Goal: Navigation & Orientation: Find specific page/section

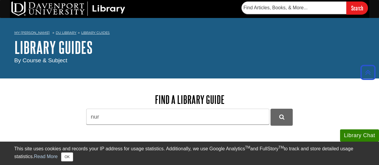
scroll to position [1209, 0]
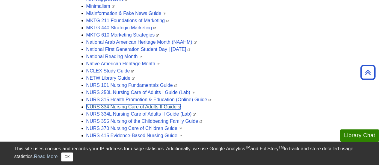
click at [157, 106] on link "NURS 334 Nursing Care of Adults II Guide" at bounding box center [133, 106] width 94 height 5
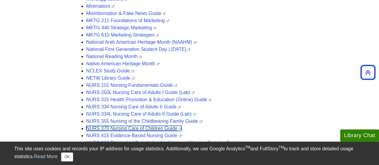
click at [134, 127] on link "NURS 370 Nursing Care of Children Guide" at bounding box center [133, 128] width 95 height 5
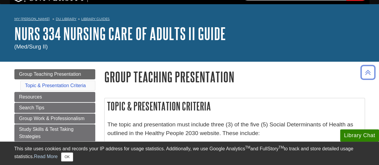
scroll to position [13, 0]
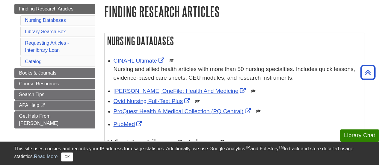
scroll to position [66, 0]
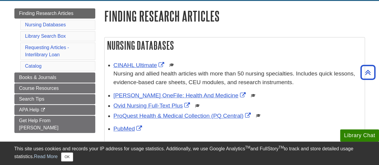
click at [352, 18] on h1 "Finding Research Articles" at bounding box center [234, 15] width 261 height 15
